Goal: Task Accomplishment & Management: Use online tool/utility

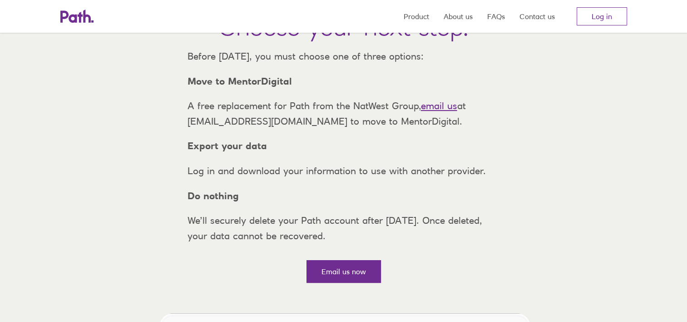
scroll to position [111, 0]
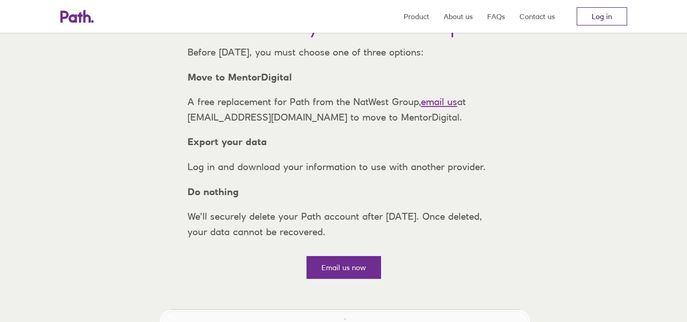
click at [602, 18] on link "Log in" at bounding box center [602, 16] width 50 height 18
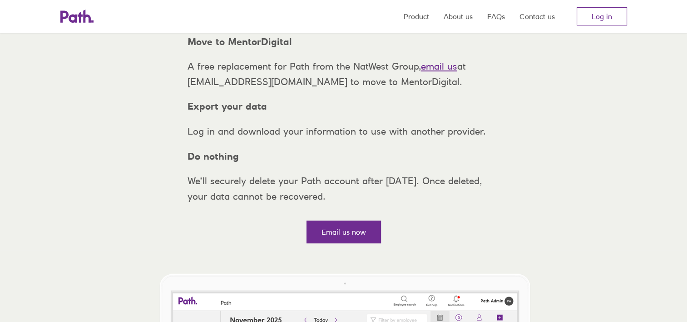
scroll to position [152, 0]
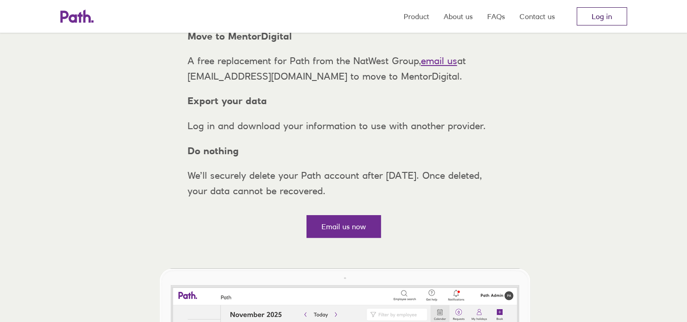
click at [610, 12] on link "Log in" at bounding box center [602, 16] width 50 height 18
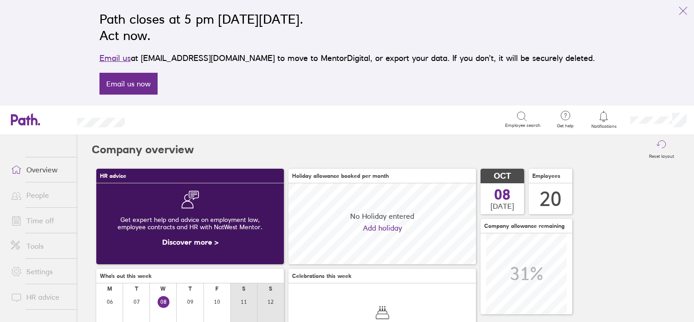
scroll to position [80, 188]
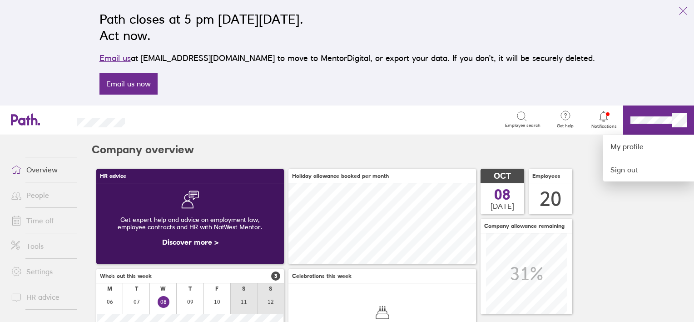
click at [578, 139] on div at bounding box center [347, 161] width 694 height 322
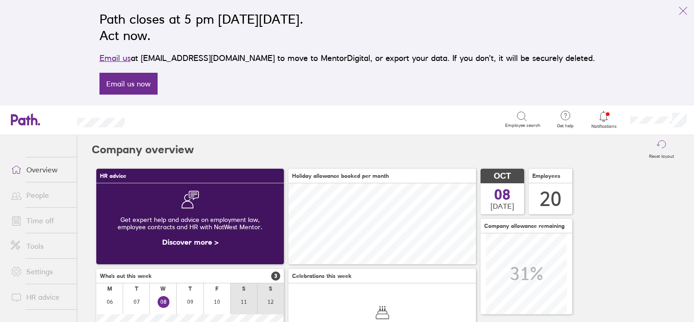
click at [40, 270] on link "Settings" at bounding box center [40, 271] width 73 height 18
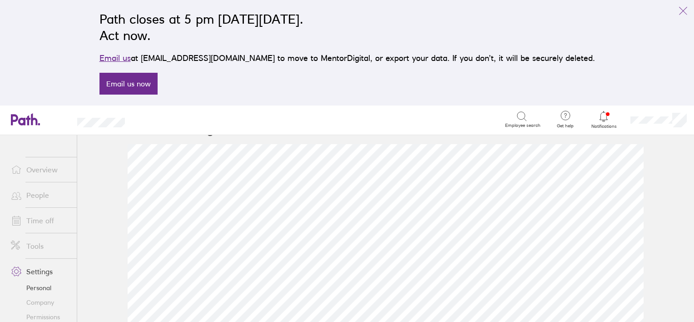
scroll to position [99, 0]
click at [424, 98] on div "Path closes at 5 pm on Thursday, 6 November 2025. Act now. Email us at support@…" at bounding box center [347, 52] width 510 height 94
click at [561, 117] on icon at bounding box center [565, 115] width 11 height 11
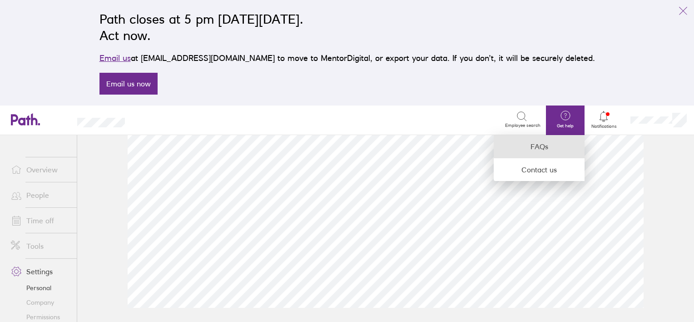
click at [543, 154] on link "FAQs" at bounding box center [539, 146] width 91 height 23
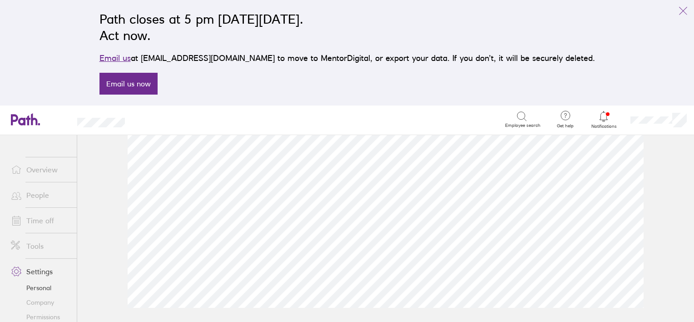
click at [24, 243] on span at bounding box center [15, 245] width 23 height 11
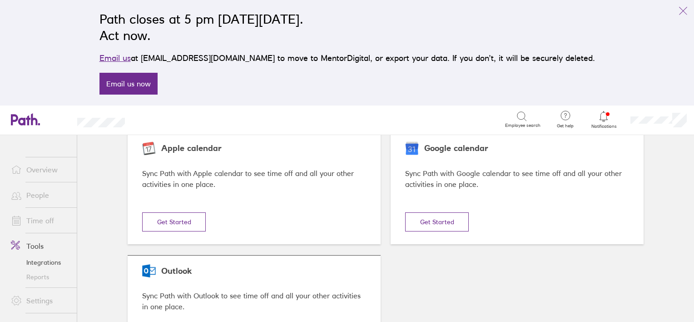
scroll to position [54, 0]
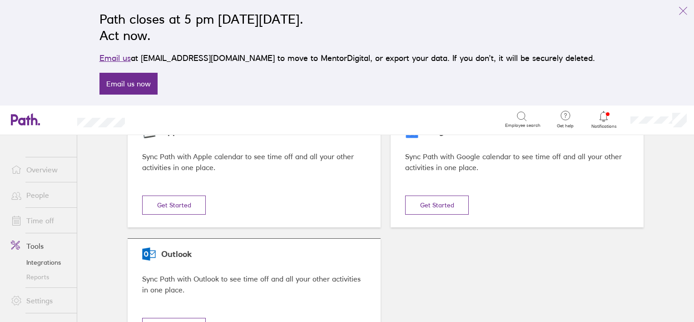
click at [46, 262] on link "Integrations" at bounding box center [40, 262] width 73 height 15
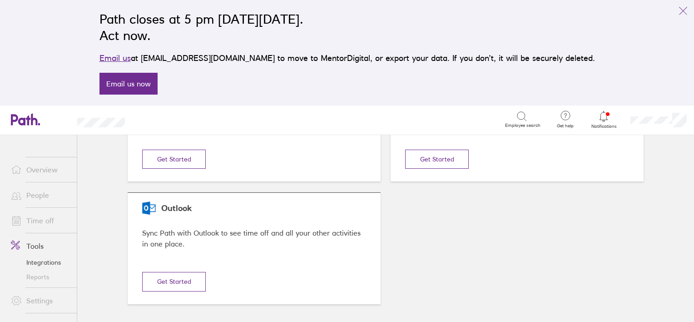
scroll to position [101, 0]
click at [40, 276] on link "Reports" at bounding box center [40, 276] width 73 height 15
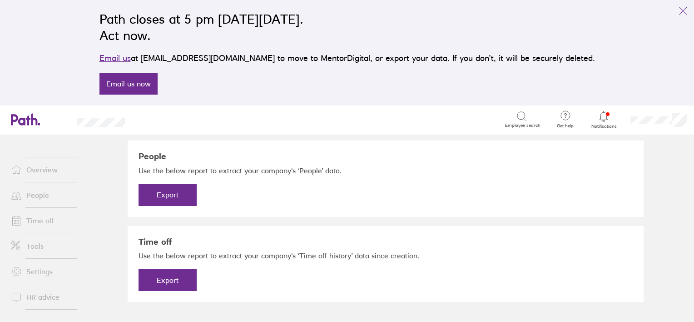
scroll to position [26, 0]
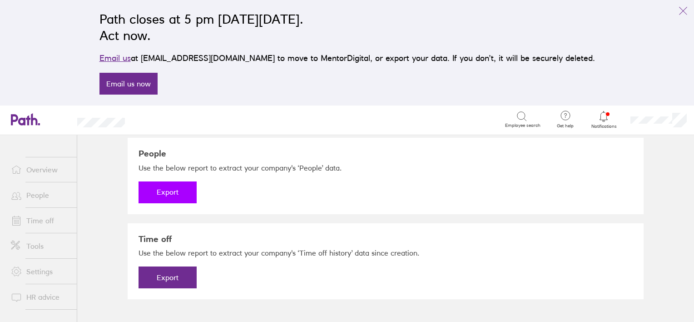
click at [177, 192] on button "Export" at bounding box center [168, 192] width 58 height 22
click at [168, 198] on link "Download" at bounding box center [168, 192] width 58 height 22
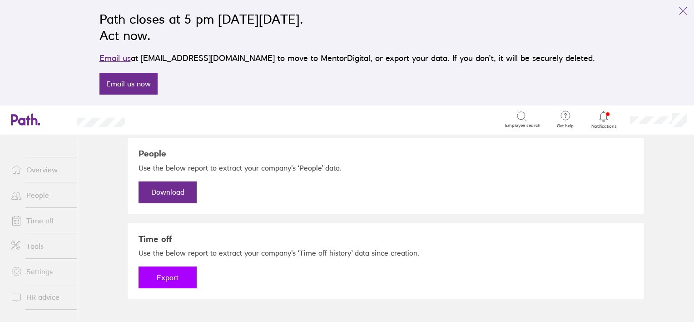
click at [159, 278] on button "Export" at bounding box center [168, 277] width 58 height 22
click at [159, 278] on link "Download" at bounding box center [168, 277] width 58 height 22
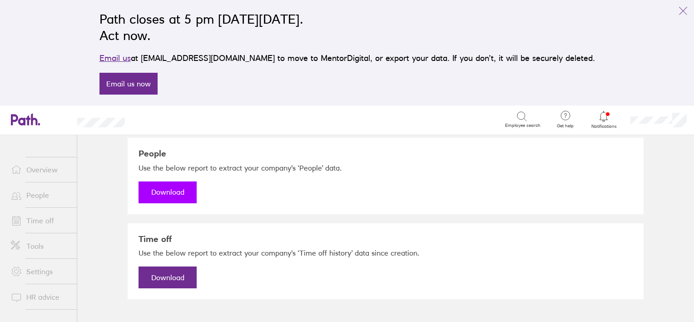
click at [182, 196] on link "Download" at bounding box center [168, 192] width 58 height 22
click at [168, 199] on link "Download" at bounding box center [168, 192] width 58 height 22
click at [154, 197] on link "Download" at bounding box center [168, 192] width 58 height 22
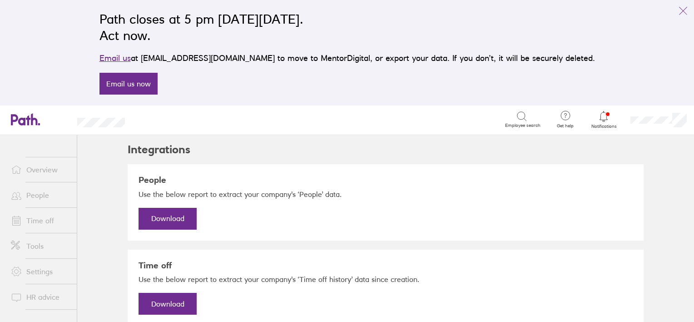
click at [271, 190] on p "Use the below report to extract your company's ‘People’ data." at bounding box center [386, 193] width 494 height 9
